Goal: Task Accomplishment & Management: Manage account settings

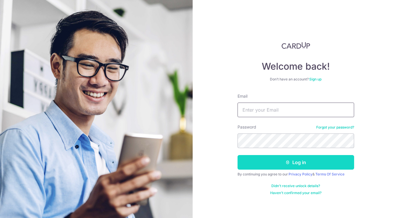
type input "[EMAIL_ADDRESS][DOMAIN_NAME]"
click at [289, 162] on icon "submit" at bounding box center [287, 162] width 5 height 5
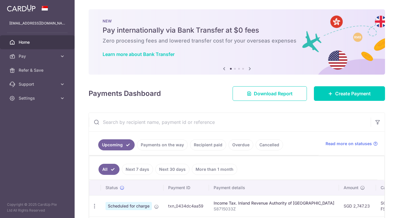
scroll to position [108, 0]
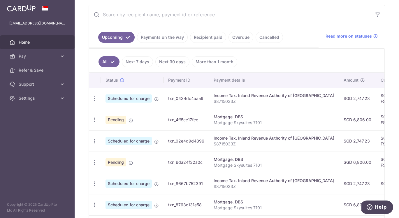
click at [213, 40] on link "Recipient paid" at bounding box center [208, 37] width 36 height 11
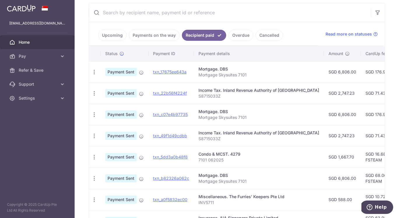
scroll to position [110, 0]
click at [109, 35] on link "Upcoming" at bounding box center [112, 34] width 28 height 11
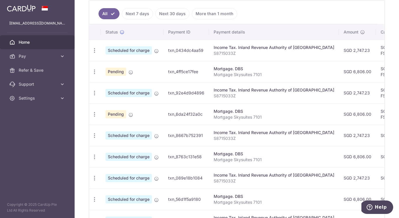
scroll to position [156, 0]
click at [93, 138] on div "Update payment Cancel payment" at bounding box center [94, 135] width 11 height 11
click at [94, 134] on icon "button" at bounding box center [94, 135] width 6 height 6
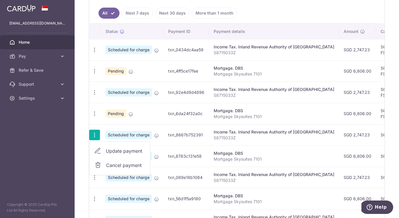
click at [129, 152] on span "Update payment" at bounding box center [126, 150] width 40 height 7
radio input "true"
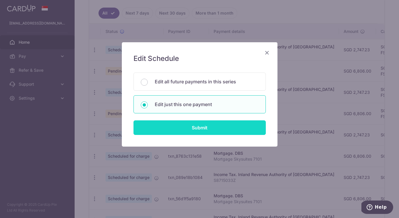
click at [183, 125] on input "Submit" at bounding box center [199, 127] width 132 height 15
radio input "true"
type input "2,747.23"
type input "[DATE]"
type input "S8715033Z"
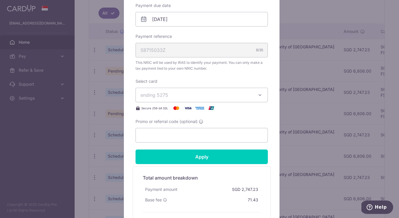
scroll to position [245, 0]
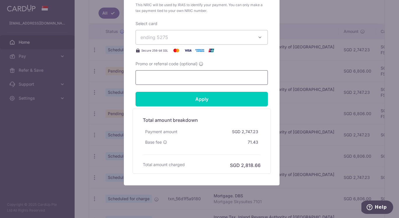
click at [173, 80] on input "Promo or referral code (optional)" at bounding box center [201, 77] width 132 height 15
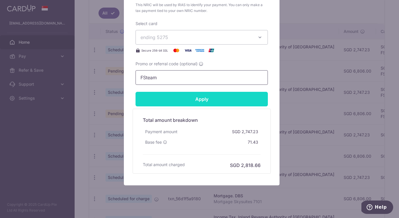
type input "FSteam"
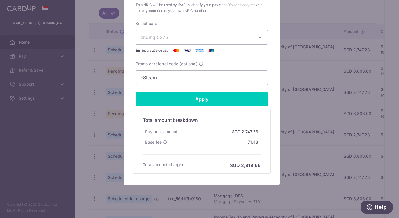
click at [194, 102] on input "Apply" at bounding box center [201, 99] width 132 height 15
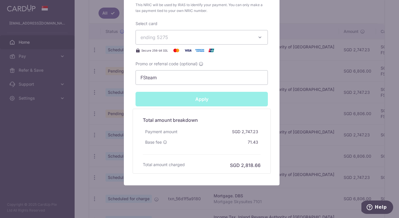
type input "Successfully Applied"
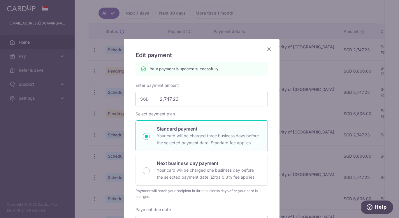
scroll to position [0, 0]
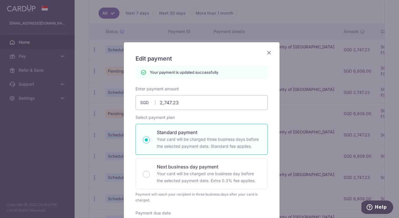
click at [268, 49] on icon "Close" at bounding box center [268, 52] width 7 height 7
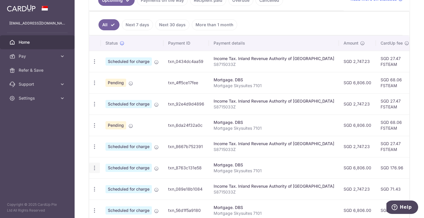
scroll to position [150, 0]
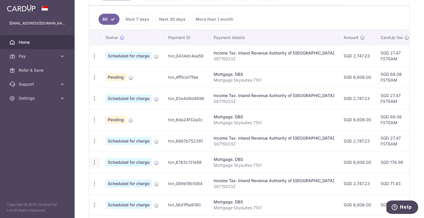
click at [91, 163] on div "Update payment Cancel payment Upload doc" at bounding box center [94, 162] width 11 height 11
click at [96, 162] on icon "button" at bounding box center [94, 162] width 6 height 6
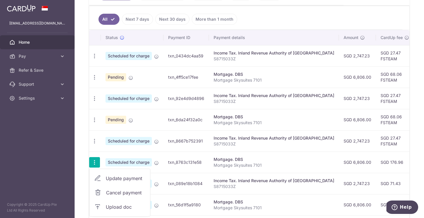
click at [114, 177] on span "Update payment" at bounding box center [126, 178] width 40 height 7
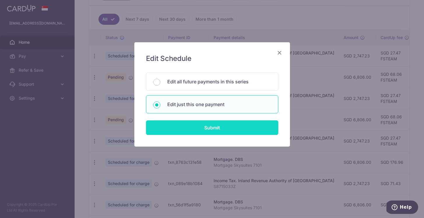
click at [212, 131] on input "Submit" at bounding box center [212, 127] width 132 height 15
radio input "true"
type input "6,806.00"
type input "[DATE]"
type input "Mortgage Skysuites 7101"
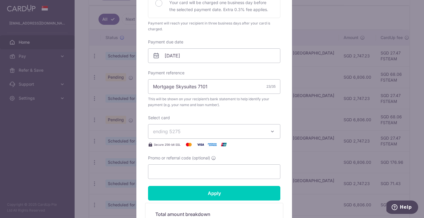
scroll to position [196, 0]
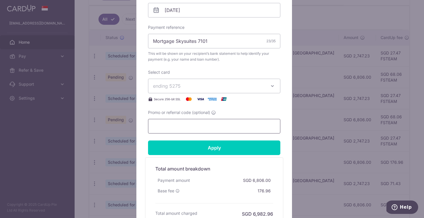
click at [192, 123] on input "Promo or referral code (optional)" at bounding box center [214, 126] width 132 height 15
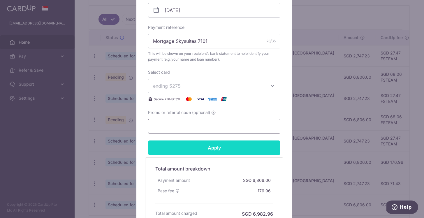
paste input "Only access or open data she actually needs for her task, even if she technical…"
type input "Only access or open data she actually needs for her task, even if she technical…"
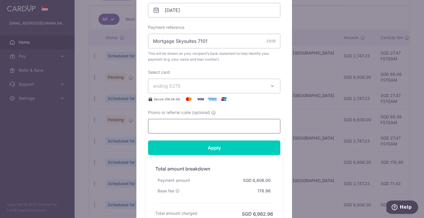
scroll to position [0, 0]
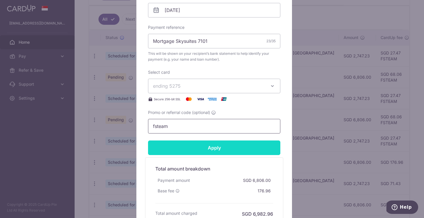
type input "fsteam"
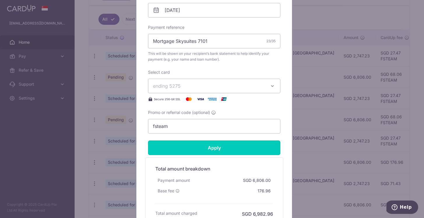
click at [246, 147] on input "Apply" at bounding box center [214, 147] width 132 height 15
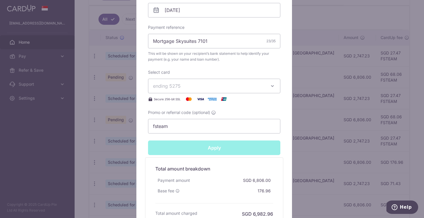
type input "Successfully Applied"
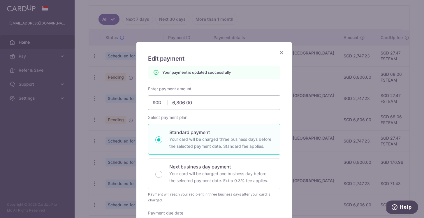
click at [278, 53] on icon "Close" at bounding box center [281, 52] width 7 height 7
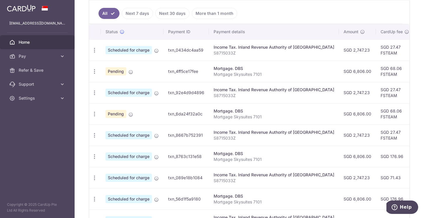
scroll to position [158, 0]
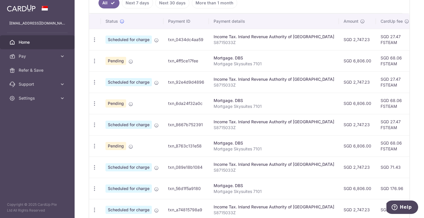
scroll to position [167, 0]
click at [93, 168] on icon "button" at bounding box center [94, 167] width 6 height 6
click at [121, 182] on span "Update payment" at bounding box center [126, 182] width 40 height 7
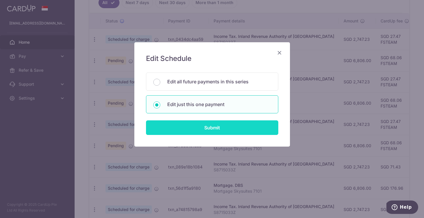
click at [208, 128] on input "Submit" at bounding box center [212, 127] width 132 height 15
radio input "true"
type input "2,747.23"
type input "[DATE]"
type input "S8715033Z"
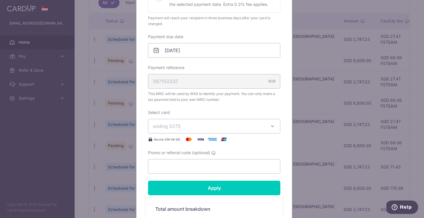
scroll to position [254, 0]
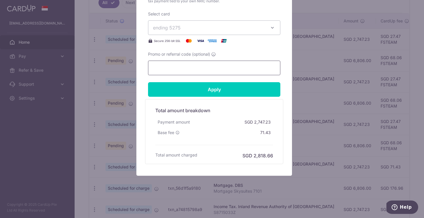
click at [183, 67] on input "Promo or referral code (optional)" at bounding box center [214, 68] width 132 height 15
paste input "Only access or open data she actually needs for her task, even if she technical…"
type input "Only access or open data she actually needs for her task, even if she technical…"
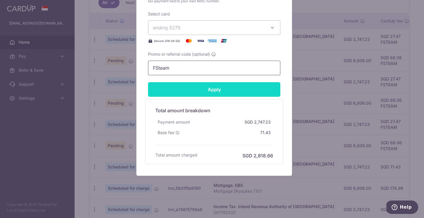
type input "FSteam"
click at [243, 92] on input "Apply" at bounding box center [214, 89] width 132 height 15
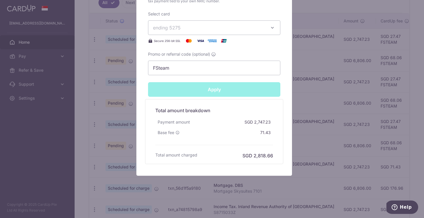
type input "Successfully Applied"
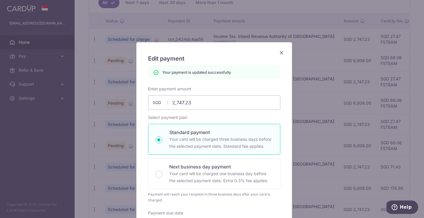
click at [281, 52] on icon "Close" at bounding box center [281, 52] width 7 height 7
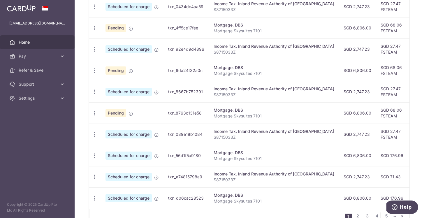
scroll to position [200, 0]
click at [95, 155] on icon "button" at bounding box center [94, 155] width 6 height 6
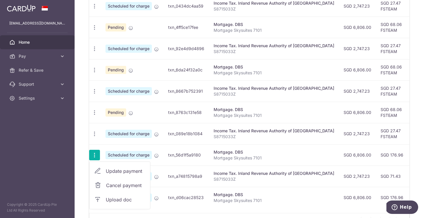
click at [122, 170] on span "Update payment" at bounding box center [126, 171] width 40 height 7
radio input "true"
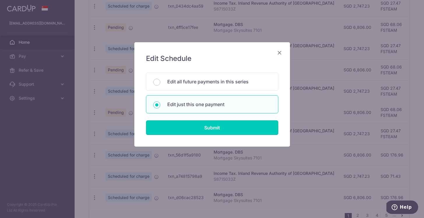
click at [210, 128] on input "Submit" at bounding box center [212, 127] width 132 height 15
radio input "true"
type input "6,806.00"
type input "[DATE]"
type input "Mortgage Skysuites 7101"
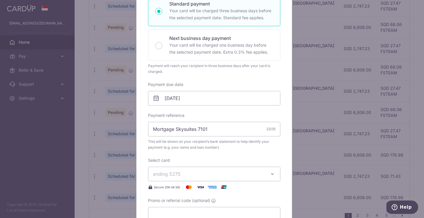
scroll to position [134, 0]
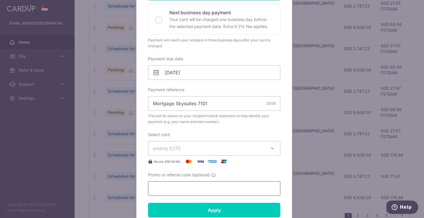
click at [179, 186] on input "Promo or referral code (optional)" at bounding box center [214, 188] width 132 height 15
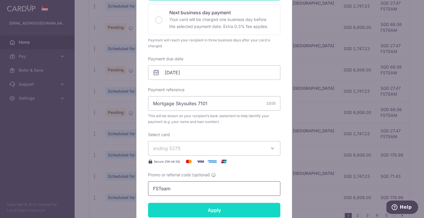
type input "FSTeam"
click at [231, 213] on input "Apply" at bounding box center [214, 210] width 132 height 15
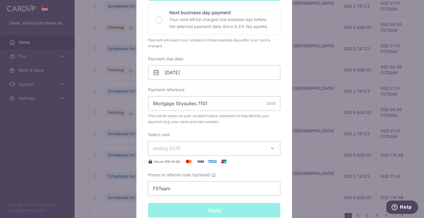
type input "Successfully Applied"
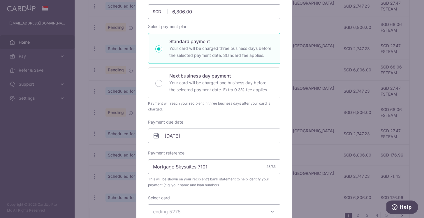
scroll to position [0, 0]
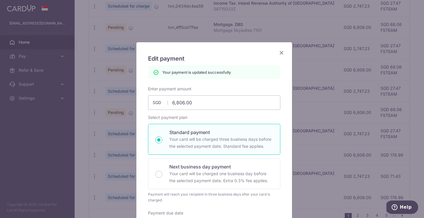
click at [279, 52] on icon "Close" at bounding box center [281, 52] width 7 height 7
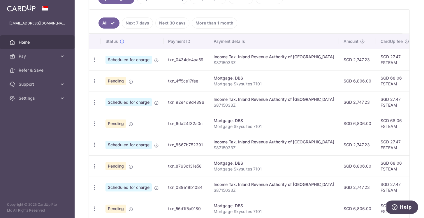
scroll to position [131, 0]
